Goal: Task Accomplishment & Management: Use online tool/utility

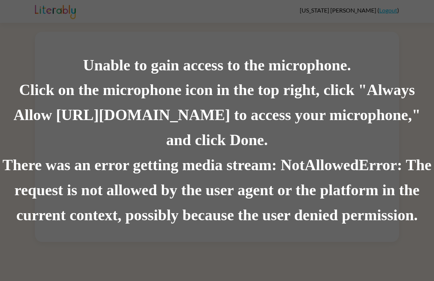
click at [48, 188] on div "There was an error getting media stream: NotAllowedError: The request is not al…" at bounding box center [217, 190] width 434 height 75
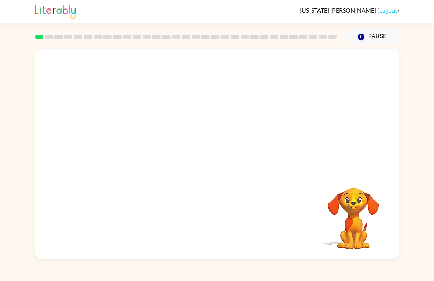
click at [19, 110] on div "Your browser must support playing .mp4 files to use Literably. Please try using…" at bounding box center [217, 151] width 434 height 213
click at [209, 159] on button "button" at bounding box center [216, 157] width 47 height 27
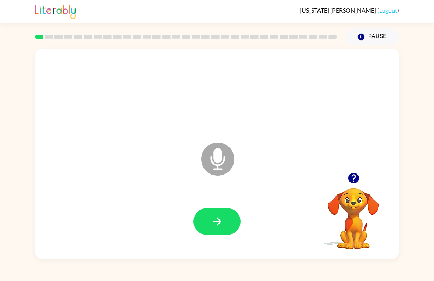
click at [213, 156] on icon at bounding box center [217, 158] width 33 height 33
click at [208, 226] on button "button" at bounding box center [216, 221] width 47 height 27
click at [220, 220] on icon "button" at bounding box center [217, 221] width 8 height 8
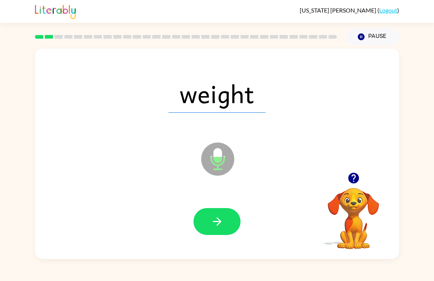
click at [214, 219] on icon "button" at bounding box center [217, 221] width 13 height 13
click at [203, 226] on button "button" at bounding box center [216, 221] width 47 height 27
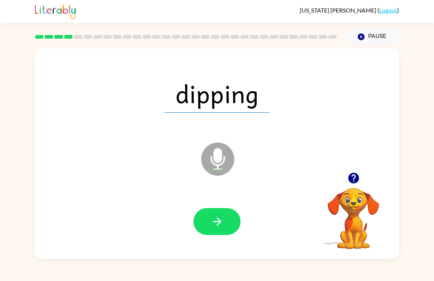
click at [207, 234] on button "button" at bounding box center [216, 221] width 47 height 27
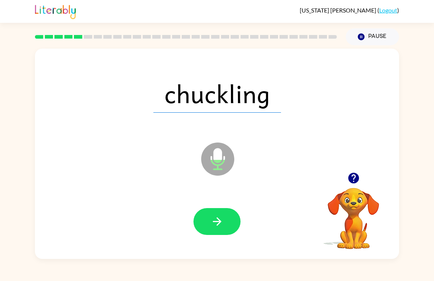
click at [216, 220] on icon "button" at bounding box center [217, 221] width 13 height 13
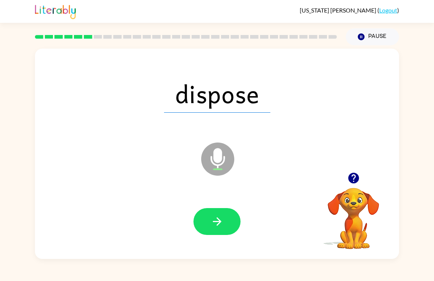
click at [204, 223] on button "button" at bounding box center [216, 221] width 47 height 27
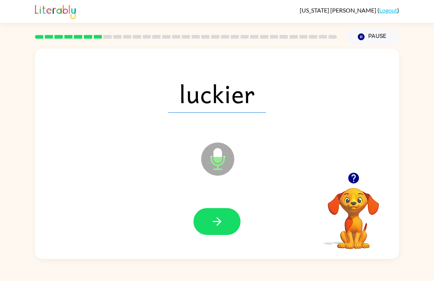
click at [214, 222] on icon "button" at bounding box center [217, 221] width 8 height 8
click at [216, 160] on icon "Microphone The Microphone is here when it is your turn to talk" at bounding box center [254, 167] width 110 height 55
click at [214, 164] on icon "Microphone The Microphone is here when it is your turn to talk" at bounding box center [254, 167] width 110 height 55
click at [210, 224] on button "button" at bounding box center [216, 221] width 47 height 27
click at [208, 222] on button "button" at bounding box center [216, 221] width 47 height 27
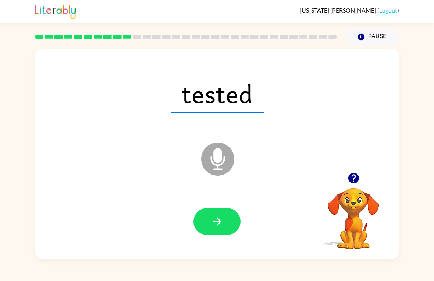
click at [209, 225] on button "button" at bounding box center [216, 221] width 47 height 27
click at [214, 225] on icon "button" at bounding box center [217, 221] width 13 height 13
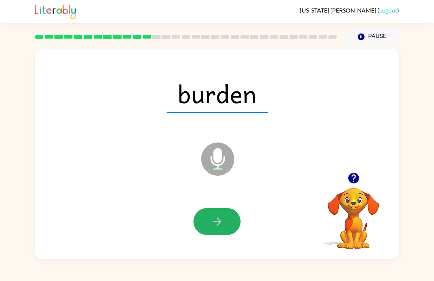
click at [211, 221] on icon "button" at bounding box center [217, 221] width 13 height 13
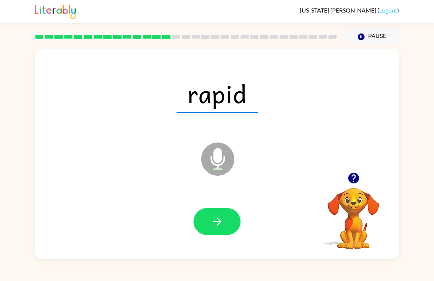
click at [209, 218] on button "button" at bounding box center [216, 221] width 47 height 27
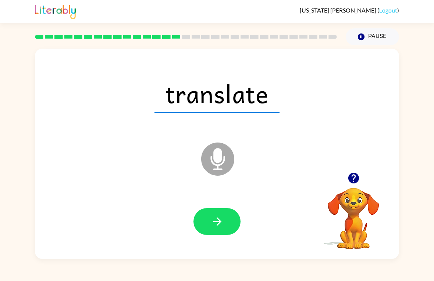
click at [227, 234] on button "button" at bounding box center [216, 221] width 47 height 27
click at [226, 234] on div at bounding box center [216, 221] width 47 height 27
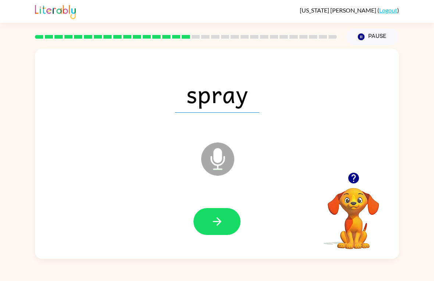
click at [228, 222] on button "button" at bounding box center [216, 221] width 47 height 27
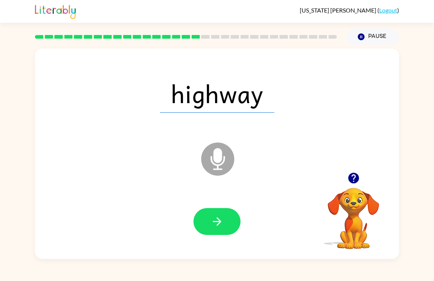
click at [223, 226] on icon "button" at bounding box center [217, 221] width 13 height 13
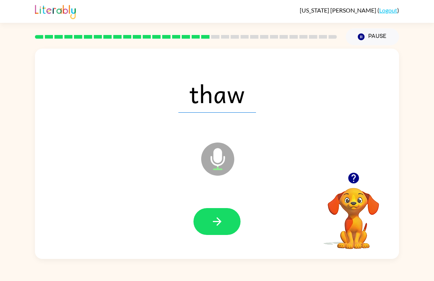
click at [207, 227] on button "button" at bounding box center [216, 221] width 47 height 27
click at [228, 227] on button "button" at bounding box center [216, 221] width 47 height 27
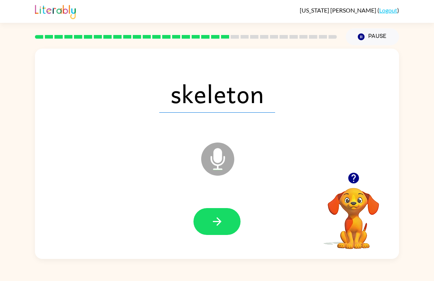
click at [207, 215] on button "button" at bounding box center [216, 221] width 47 height 27
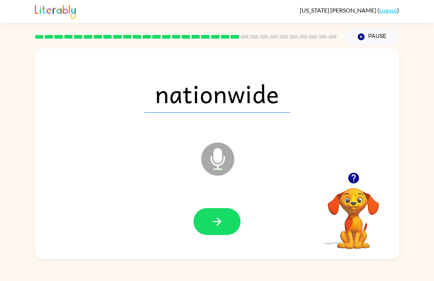
click at [224, 225] on button "button" at bounding box center [216, 221] width 47 height 27
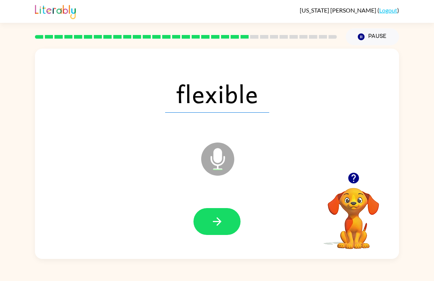
click at [214, 222] on icon "button" at bounding box center [217, 221] width 13 height 13
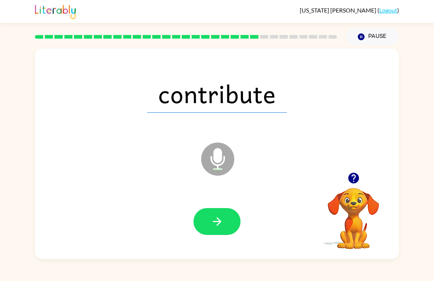
click at [228, 220] on button "button" at bounding box center [216, 221] width 47 height 27
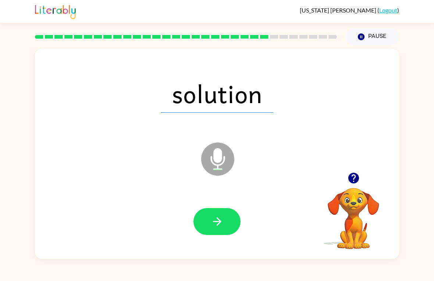
click at [231, 224] on button "button" at bounding box center [216, 221] width 47 height 27
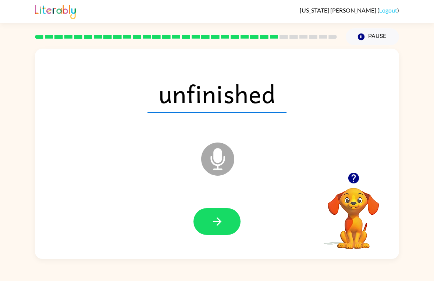
click at [202, 222] on button "button" at bounding box center [216, 221] width 47 height 27
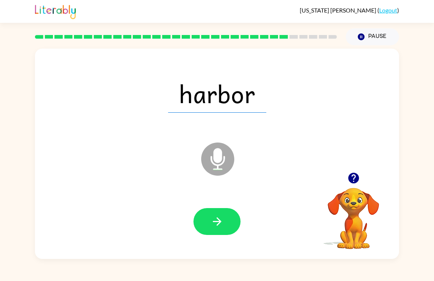
click at [224, 218] on button "button" at bounding box center [216, 221] width 47 height 27
click at [207, 229] on button "button" at bounding box center [216, 221] width 47 height 27
click at [214, 224] on icon "button" at bounding box center [217, 221] width 13 height 13
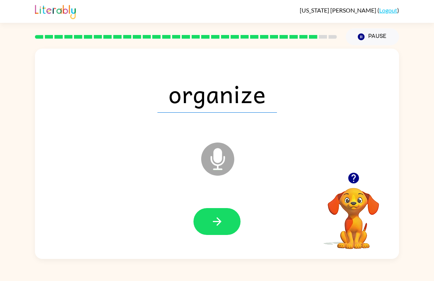
click at [228, 232] on button "button" at bounding box center [216, 221] width 47 height 27
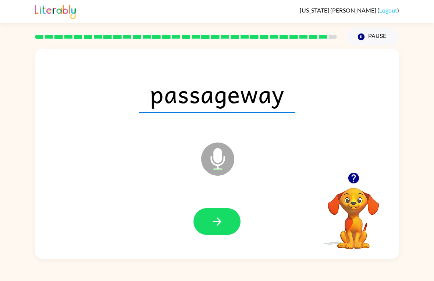
click at [222, 225] on icon "button" at bounding box center [217, 221] width 13 height 13
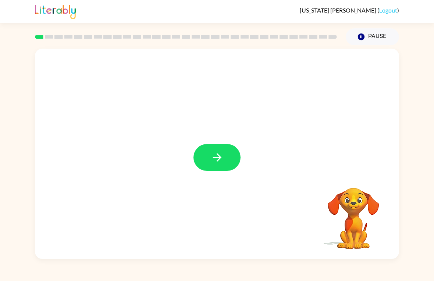
click at [211, 160] on icon "button" at bounding box center [217, 157] width 13 height 13
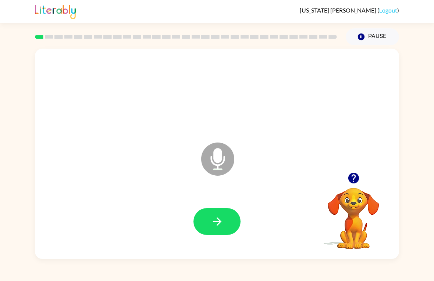
click at [225, 221] on button "button" at bounding box center [216, 221] width 47 height 27
click at [197, 220] on button "button" at bounding box center [216, 221] width 47 height 27
click at [223, 221] on icon "button" at bounding box center [217, 221] width 13 height 13
click at [224, 224] on button "button" at bounding box center [216, 221] width 47 height 27
click at [215, 220] on icon "button" at bounding box center [217, 221] width 13 height 13
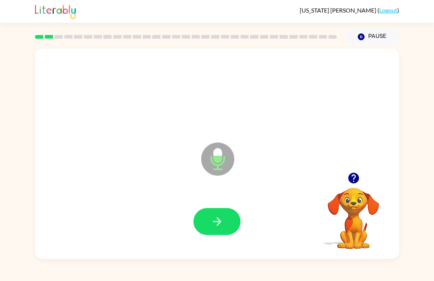
click at [224, 216] on button "button" at bounding box center [216, 221] width 47 height 27
click at [211, 215] on icon "button" at bounding box center [217, 221] width 13 height 13
click at [224, 220] on button "button" at bounding box center [216, 221] width 47 height 27
click at [229, 213] on button "button" at bounding box center [216, 221] width 47 height 27
click at [217, 217] on icon "button" at bounding box center [217, 221] width 13 height 13
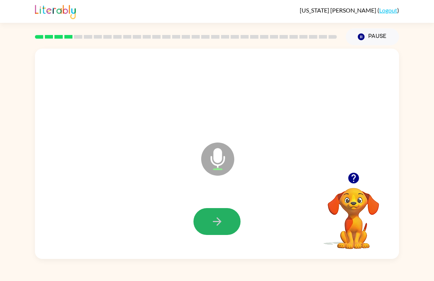
click at [213, 218] on icon "button" at bounding box center [217, 221] width 13 height 13
click at [359, 174] on icon "button" at bounding box center [353, 177] width 13 height 13
click at [232, 227] on button "button" at bounding box center [216, 221] width 47 height 27
click at [211, 217] on icon "button" at bounding box center [217, 221] width 13 height 13
click at [211, 219] on icon "button" at bounding box center [217, 221] width 13 height 13
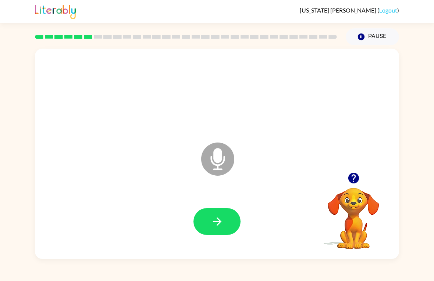
click at [208, 220] on button "button" at bounding box center [216, 221] width 47 height 27
click at [221, 214] on button "button" at bounding box center [216, 221] width 47 height 27
click at [211, 224] on icon "button" at bounding box center [217, 221] width 13 height 13
click at [213, 221] on icon "button" at bounding box center [217, 221] width 13 height 13
click at [357, 178] on icon "button" at bounding box center [353, 177] width 11 height 11
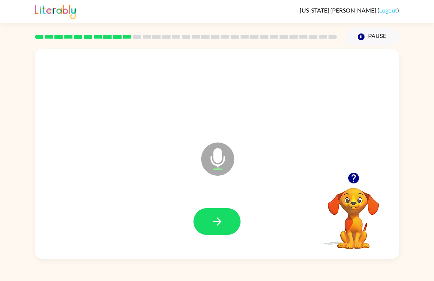
click at [210, 234] on button "button" at bounding box center [216, 221] width 47 height 27
click at [359, 177] on icon "button" at bounding box center [353, 177] width 13 height 13
click at [212, 227] on icon "button" at bounding box center [217, 221] width 13 height 13
click at [354, 179] on icon "button" at bounding box center [353, 177] width 13 height 13
click at [358, 178] on icon "button" at bounding box center [353, 177] width 11 height 11
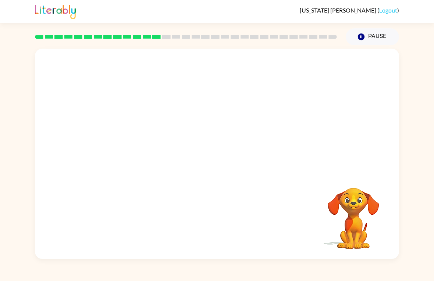
click at [56, 19] on link at bounding box center [55, 17] width 41 height 4
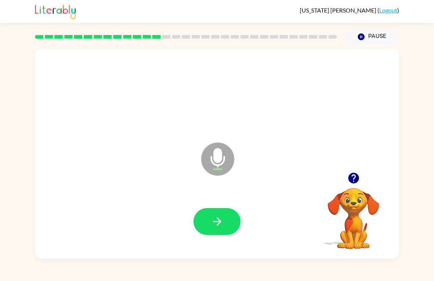
click at [200, 230] on button "button" at bounding box center [216, 221] width 47 height 27
click at [359, 176] on icon "button" at bounding box center [353, 177] width 13 height 13
click at [217, 221] on icon "button" at bounding box center [217, 221] width 8 height 8
click at [225, 224] on button "button" at bounding box center [216, 221] width 47 height 27
click at [220, 220] on icon "button" at bounding box center [217, 221] width 8 height 8
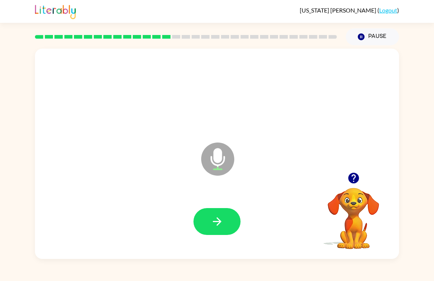
click at [361, 177] on button "button" at bounding box center [353, 177] width 19 height 19
click at [361, 179] on button "button" at bounding box center [353, 177] width 19 height 19
click at [209, 225] on button "button" at bounding box center [216, 221] width 47 height 27
click at [214, 224] on icon "button" at bounding box center [217, 221] width 13 height 13
click at [219, 216] on icon "button" at bounding box center [217, 221] width 13 height 13
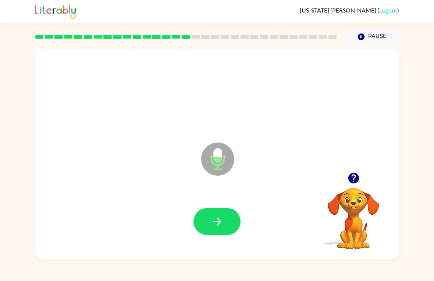
click at [354, 179] on icon "button" at bounding box center [353, 177] width 13 height 13
click at [359, 170] on div at bounding box center [354, 177] width 74 height 19
click at [353, 180] on icon "button" at bounding box center [353, 177] width 11 height 11
click at [205, 219] on button "button" at bounding box center [216, 221] width 47 height 27
click at [207, 225] on button "button" at bounding box center [216, 221] width 47 height 27
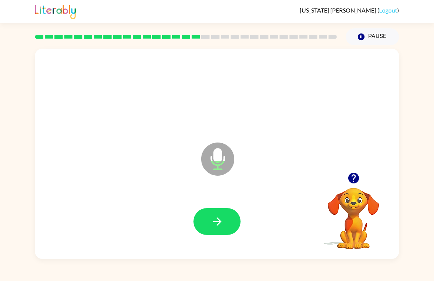
click at [205, 230] on button "button" at bounding box center [216, 221] width 47 height 27
click at [352, 186] on button "button" at bounding box center [353, 177] width 19 height 19
click at [206, 221] on button "button" at bounding box center [216, 221] width 47 height 27
click at [214, 230] on button "button" at bounding box center [216, 221] width 47 height 27
click at [225, 218] on button "button" at bounding box center [216, 221] width 47 height 27
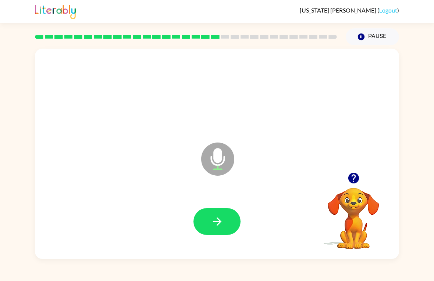
click at [358, 175] on icon "button" at bounding box center [353, 177] width 13 height 13
click at [227, 225] on button "button" at bounding box center [216, 221] width 47 height 27
click at [21, 168] on div "Microphone The Microphone is here when it is your turn to talk Your browser mus…" at bounding box center [217, 151] width 434 height 213
click at [213, 223] on icon "button" at bounding box center [217, 221] width 13 height 13
click at [356, 180] on icon "button" at bounding box center [353, 177] width 11 height 11
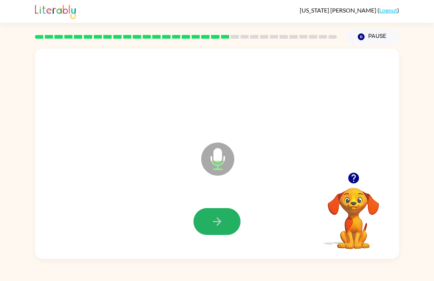
click at [215, 223] on icon "button" at bounding box center [217, 221] width 13 height 13
click at [366, 175] on div at bounding box center [354, 177] width 74 height 19
click at [365, 175] on div at bounding box center [354, 177] width 74 height 19
click at [356, 183] on icon "button" at bounding box center [353, 177] width 13 height 13
click at [362, 176] on button "button" at bounding box center [353, 177] width 19 height 19
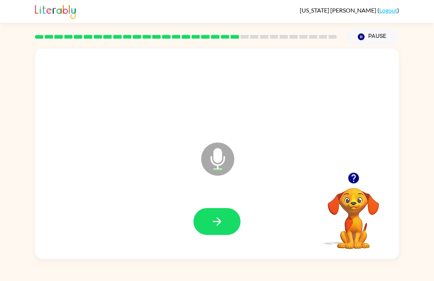
click at [218, 224] on icon "button" at bounding box center [217, 221] width 8 height 8
click at [238, 223] on button "button" at bounding box center [216, 221] width 47 height 27
click at [213, 223] on icon "button" at bounding box center [217, 221] width 13 height 13
click at [215, 225] on icon "button" at bounding box center [217, 221] width 13 height 13
click at [209, 223] on button "button" at bounding box center [216, 221] width 47 height 27
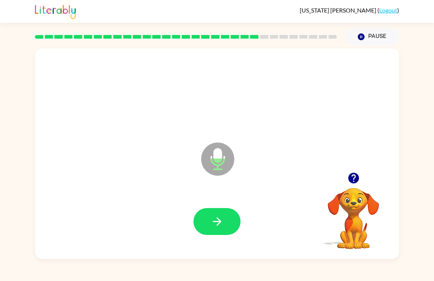
click at [207, 234] on button "button" at bounding box center [216, 221] width 47 height 27
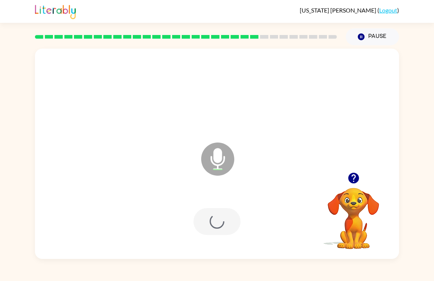
click at [207, 234] on div at bounding box center [216, 221] width 47 height 27
click at [211, 226] on icon "button" at bounding box center [217, 221] width 13 height 13
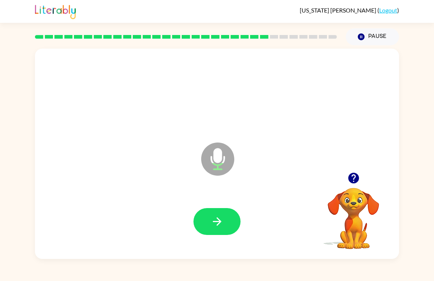
click at [366, 173] on div at bounding box center [354, 177] width 74 height 19
click at [355, 182] on icon "button" at bounding box center [353, 177] width 11 height 11
click at [227, 220] on button "button" at bounding box center [216, 221] width 47 height 27
click at [218, 208] on button "button" at bounding box center [216, 221] width 47 height 27
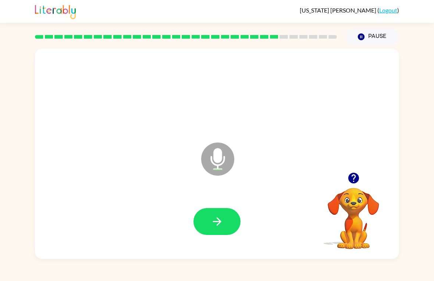
click at [221, 222] on icon "button" at bounding box center [217, 221] width 8 height 8
click at [357, 177] on icon "button" at bounding box center [353, 177] width 11 height 11
click at [220, 221] on icon "button" at bounding box center [217, 221] width 8 height 8
click at [355, 175] on icon "button" at bounding box center [353, 177] width 11 height 11
click at [229, 219] on button "button" at bounding box center [216, 221] width 47 height 27
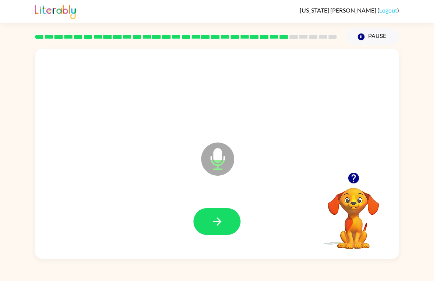
click at [239, 210] on div at bounding box center [216, 221] width 47 height 27
click at [224, 222] on button "button" at bounding box center [216, 221] width 47 height 27
click at [355, 178] on icon "button" at bounding box center [353, 177] width 11 height 11
click at [216, 224] on icon "button" at bounding box center [217, 221] width 13 height 13
click at [226, 228] on button "button" at bounding box center [216, 221] width 47 height 27
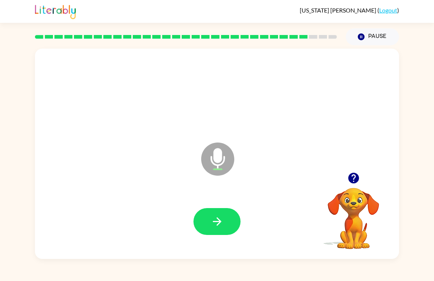
click at [225, 216] on button "button" at bounding box center [216, 221] width 47 height 27
click at [251, 212] on div at bounding box center [216, 221] width 349 height 60
click at [220, 215] on icon "button" at bounding box center [217, 221] width 13 height 13
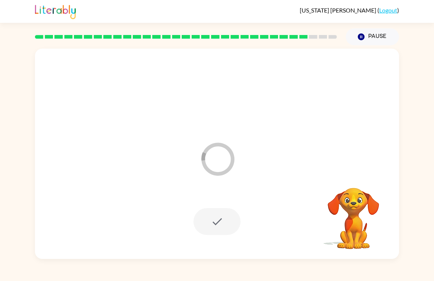
click at [424, 228] on div "Loader Your response is being sent to our graders Your browser must support pla…" at bounding box center [217, 151] width 434 height 213
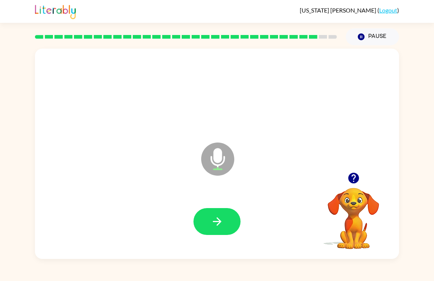
click at [354, 175] on icon "button" at bounding box center [353, 177] width 13 height 13
click at [213, 220] on icon "button" at bounding box center [217, 221] width 13 height 13
click at [207, 223] on button "button" at bounding box center [216, 221] width 47 height 27
click at [357, 176] on icon "button" at bounding box center [353, 177] width 11 height 11
click at [220, 221] on icon "button" at bounding box center [217, 221] width 8 height 8
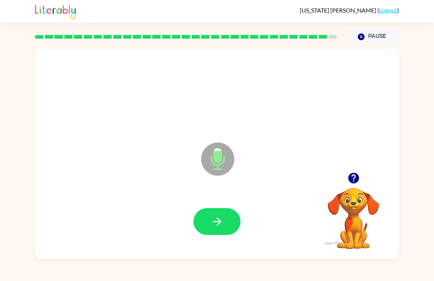
click at [225, 211] on button "button" at bounding box center [216, 221] width 47 height 27
